Goal: Task Accomplishment & Management: Use online tool/utility

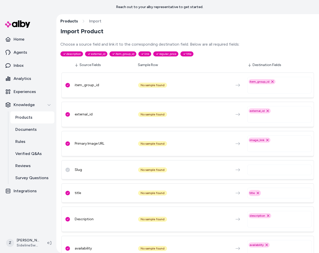
scroll to position [191, 0]
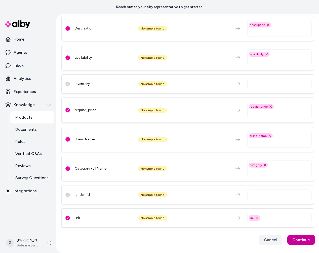
click at [303, 242] on button "Continue" at bounding box center [302, 240] width 28 height 10
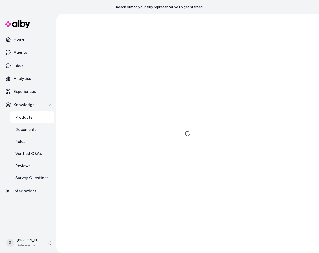
scroll to position [0, 0]
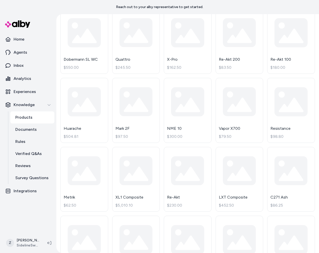
scroll to position [369, 0]
